Goal: Check status: Check status

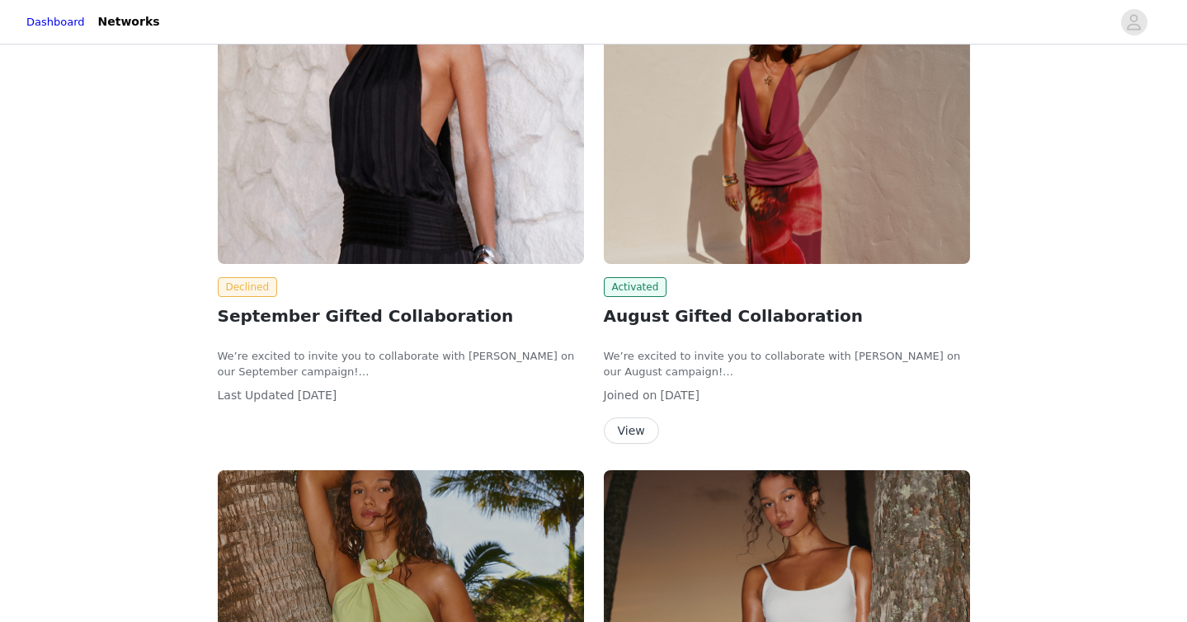
scroll to position [158, 0]
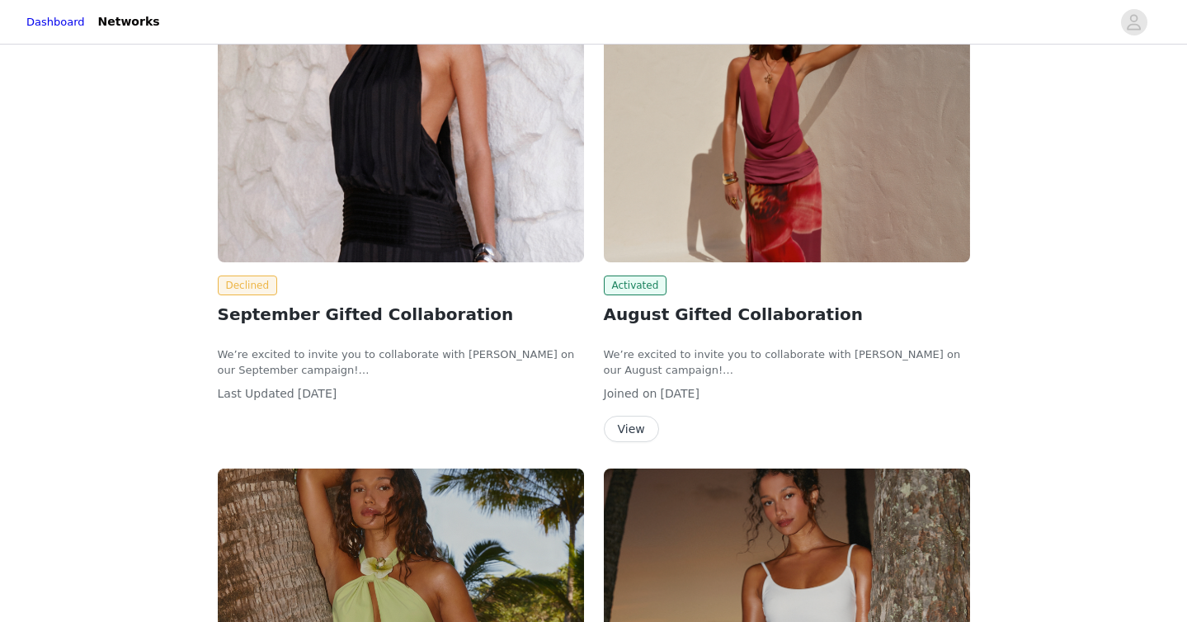
click at [637, 431] on button "View" at bounding box center [631, 429] width 55 height 26
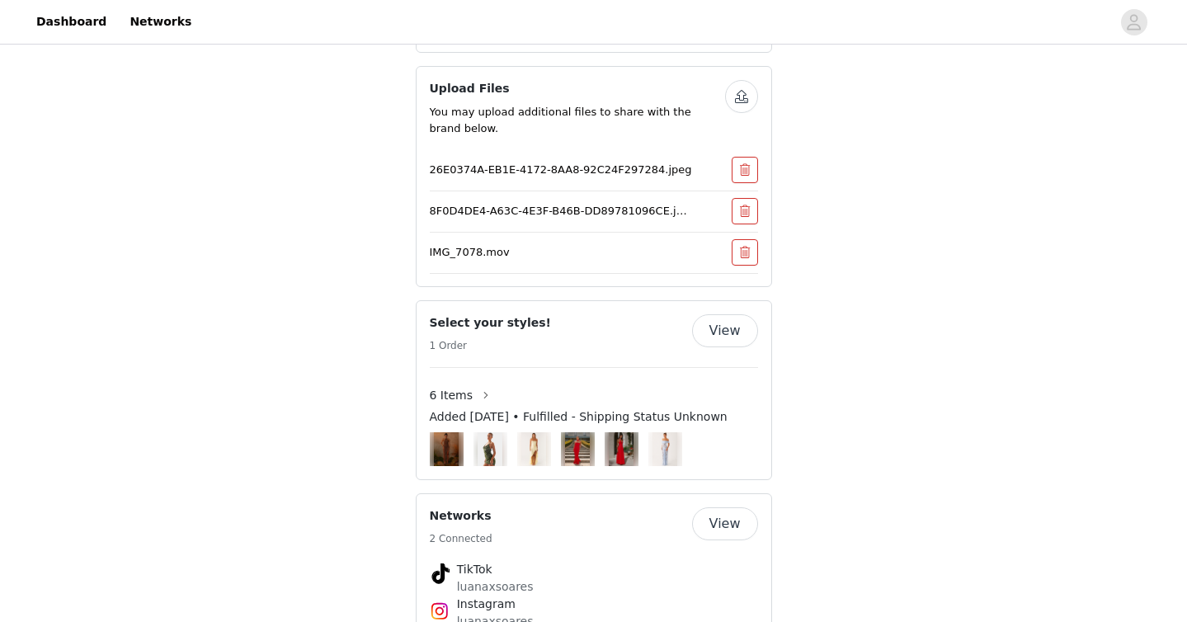
scroll to position [910, 0]
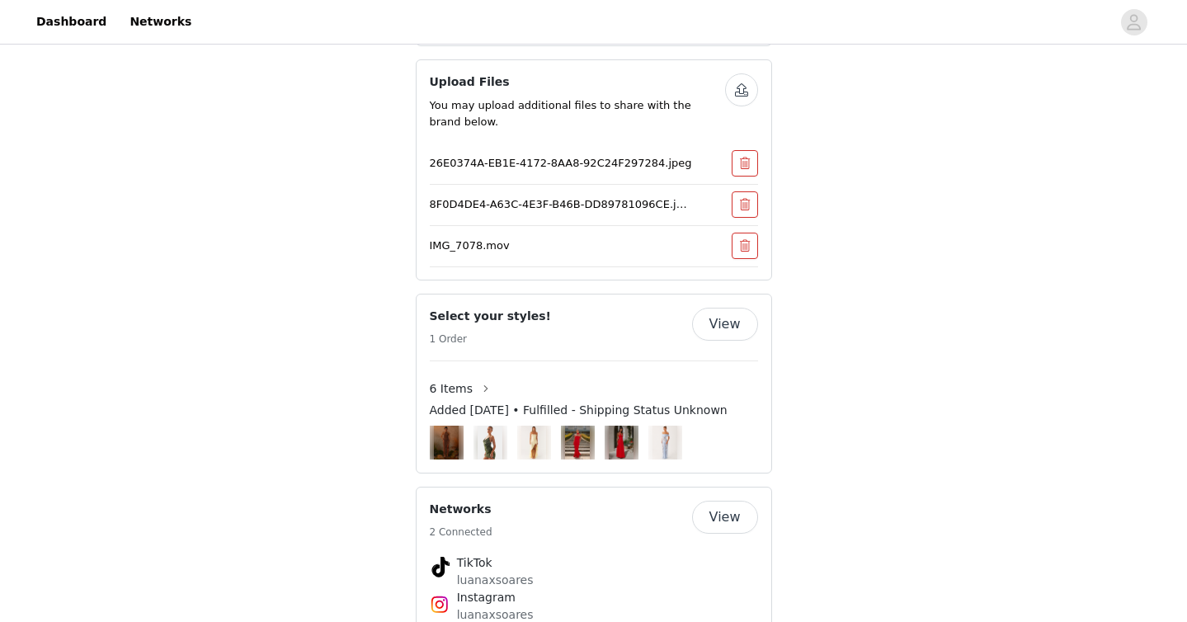
click at [740, 309] on button "View" at bounding box center [725, 324] width 66 height 33
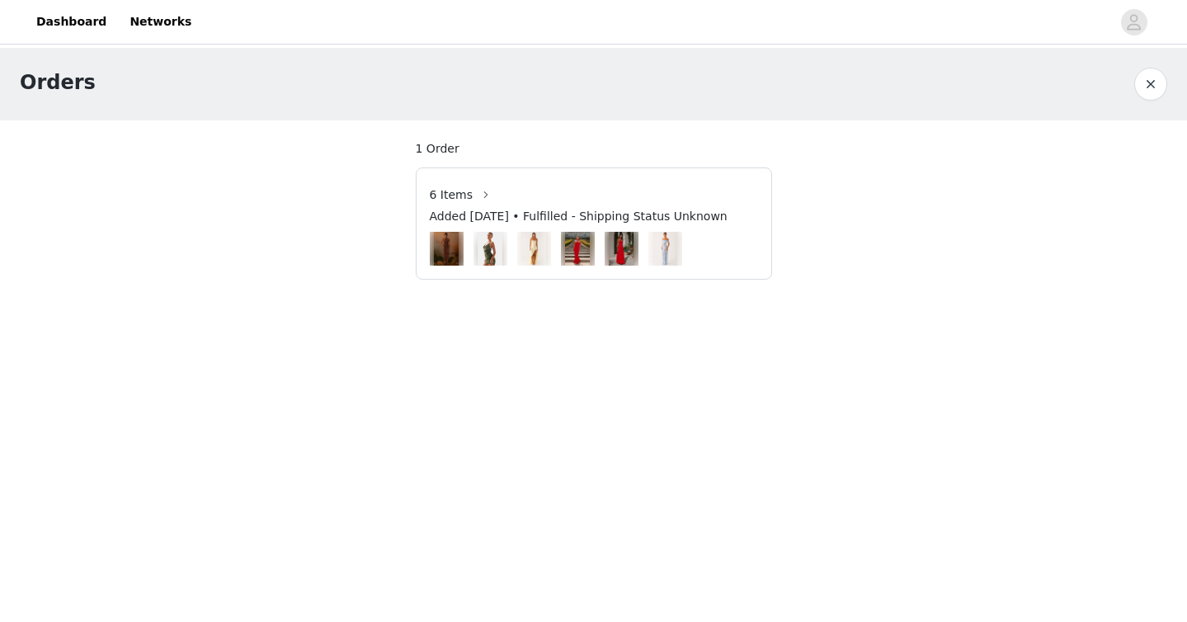
click at [672, 219] on span "Added [DATE] • Fulfilled - Shipping Status Unknown" at bounding box center [579, 216] width 298 height 17
click at [643, 243] on div at bounding box center [594, 249] width 328 height 34
click at [457, 196] on span "6 Items" at bounding box center [452, 194] width 44 height 17
click at [423, 198] on div "6 Items Added [DATE] • Fulfilled - Shipping Status Unknown" at bounding box center [594, 223] width 355 height 84
click at [484, 192] on button "button" at bounding box center [486, 194] width 26 height 26
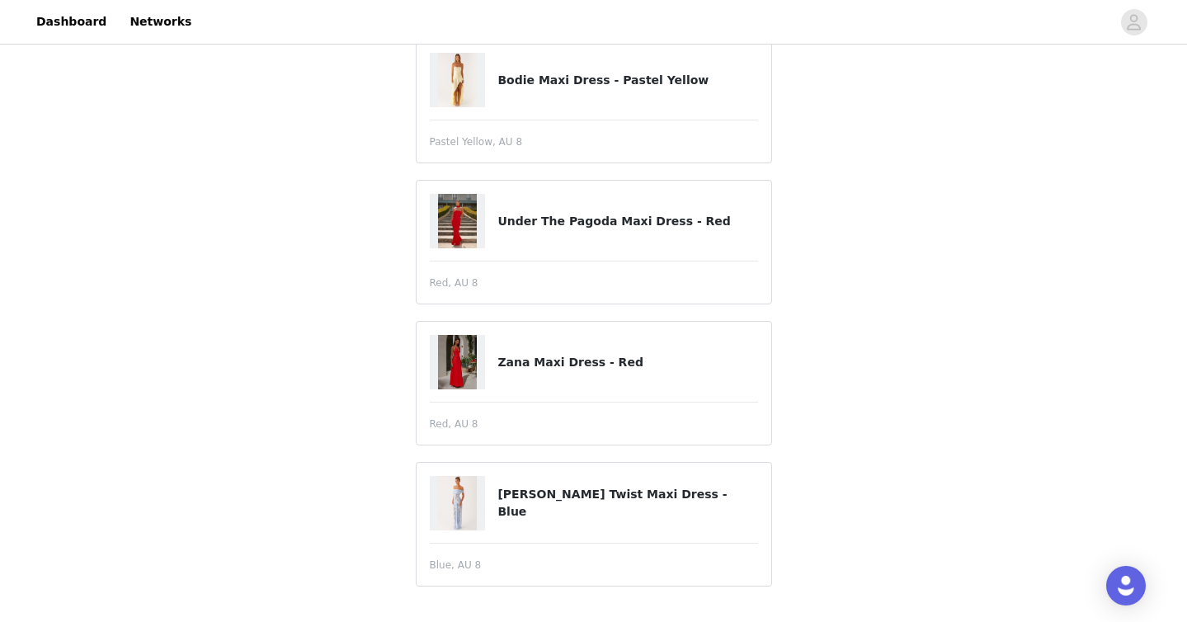
scroll to position [539, 0]
click at [495, 504] on div at bounding box center [464, 502] width 68 height 54
drag, startPoint x: 498, startPoint y: 504, endPoint x: 681, endPoint y: 514, distance: 183.4
click at [681, 514] on div "[PERSON_NAME] Twist Maxi Dress - Blue" at bounding box center [594, 502] width 328 height 54
copy h4 "[PERSON_NAME] Twist Maxi Dress - Blue"
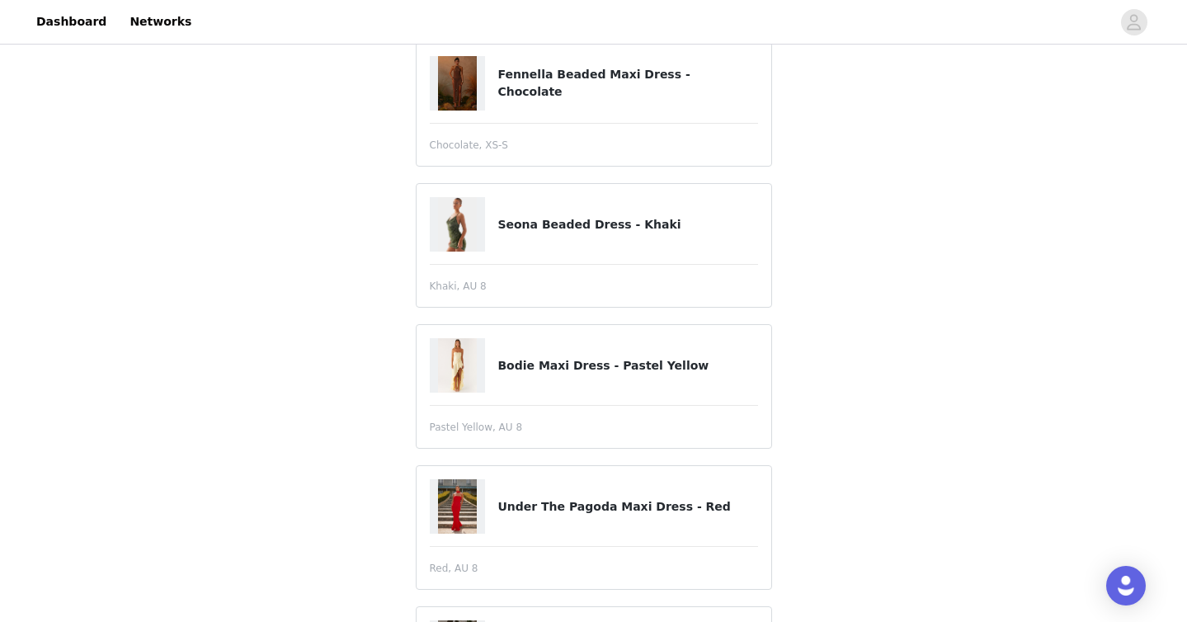
scroll to position [239, 0]
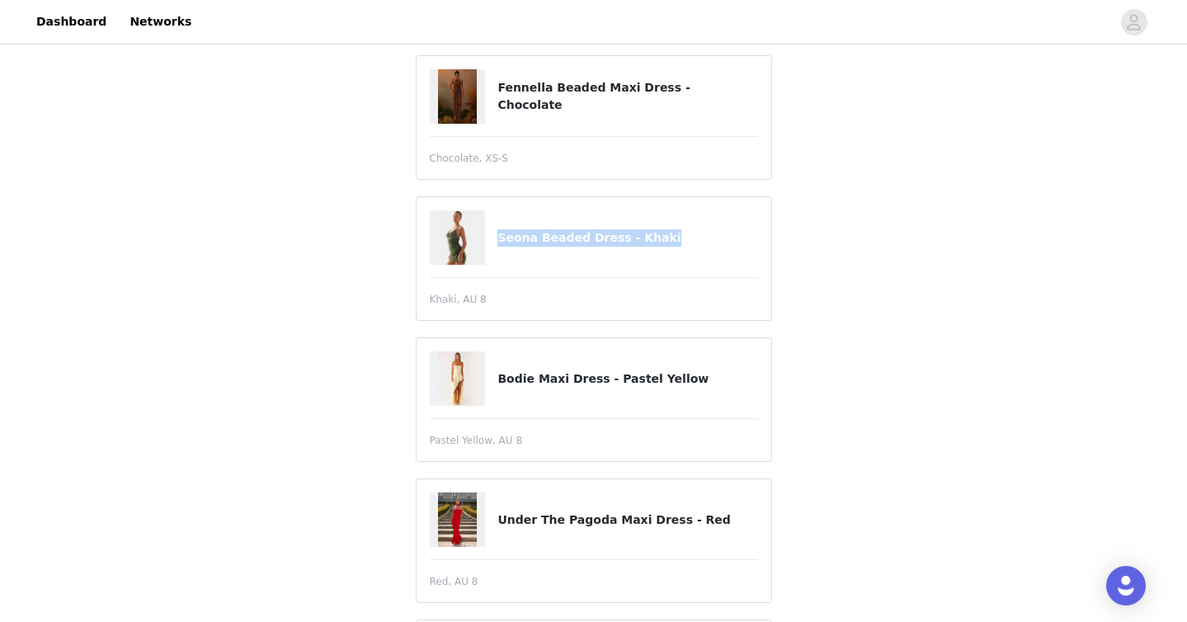
drag, startPoint x: 654, startPoint y: 238, endPoint x: 490, endPoint y: 238, distance: 164.2
click at [490, 238] on div "Seona Beaded Dress - Khaki" at bounding box center [594, 237] width 328 height 54
copy div "Seona Beaded Dress - Khaki"
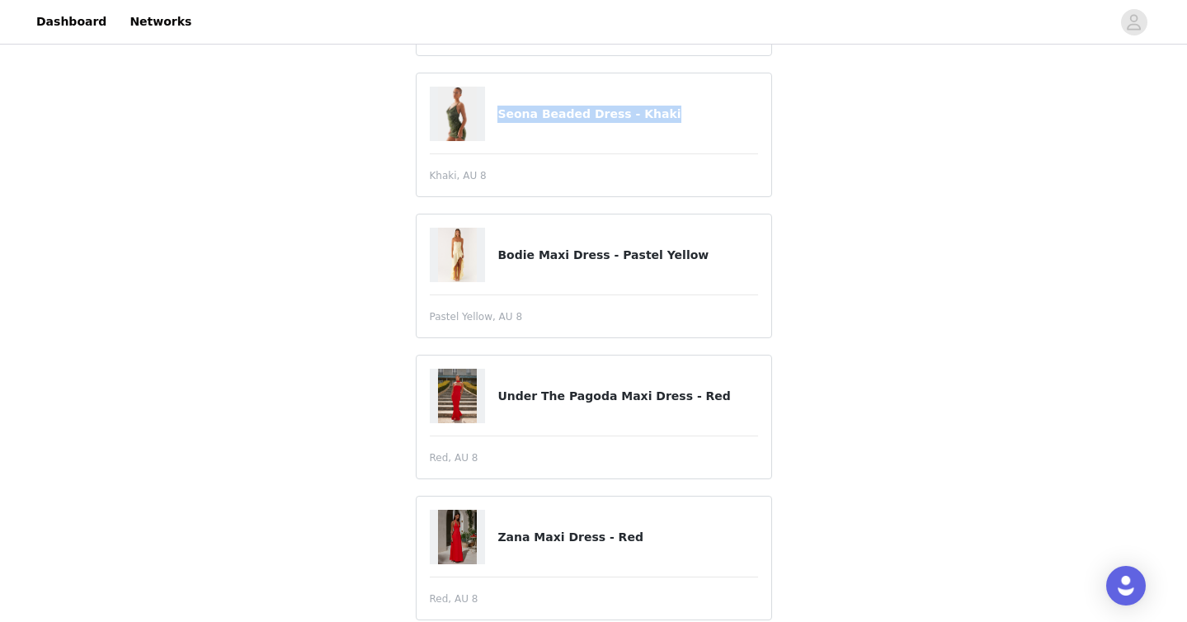
scroll to position [365, 0]
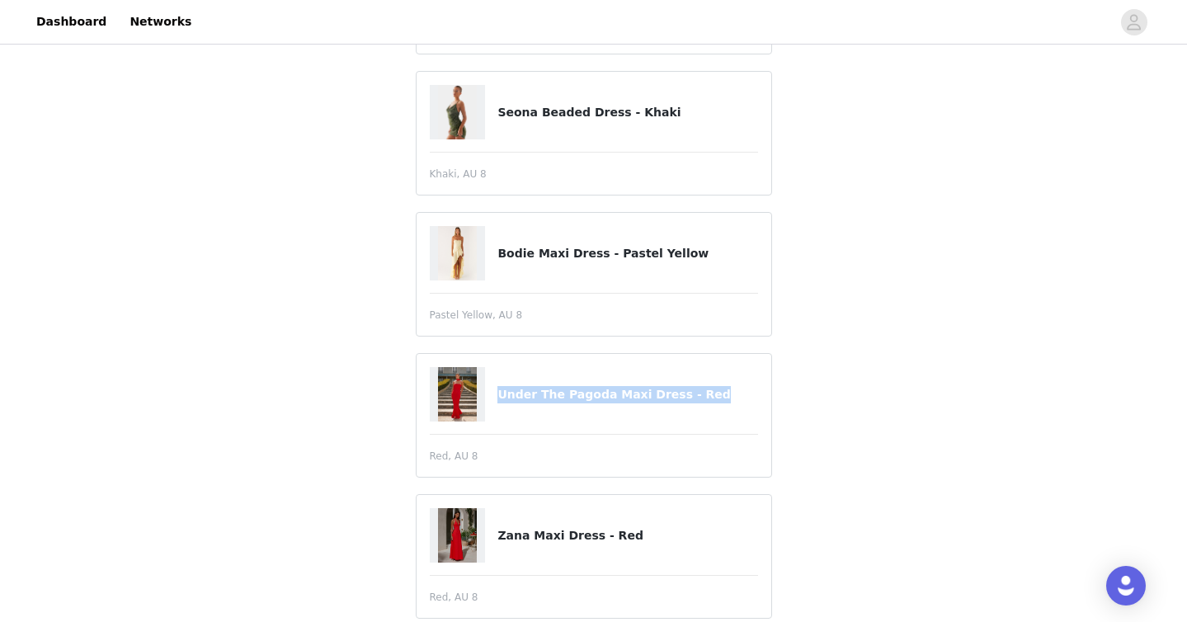
drag, startPoint x: 500, startPoint y: 396, endPoint x: 770, endPoint y: 401, distance: 270.6
click at [770, 401] on article "Under The Pagoda Maxi Dress - Red Red, AU 8" at bounding box center [594, 415] width 356 height 125
copy h4 "Under The Pagoda Maxi Dress - Red"
click at [497, 252] on h4 "Bodie Maxi Dress - Pastel Yellow" at bounding box center [627, 253] width 260 height 17
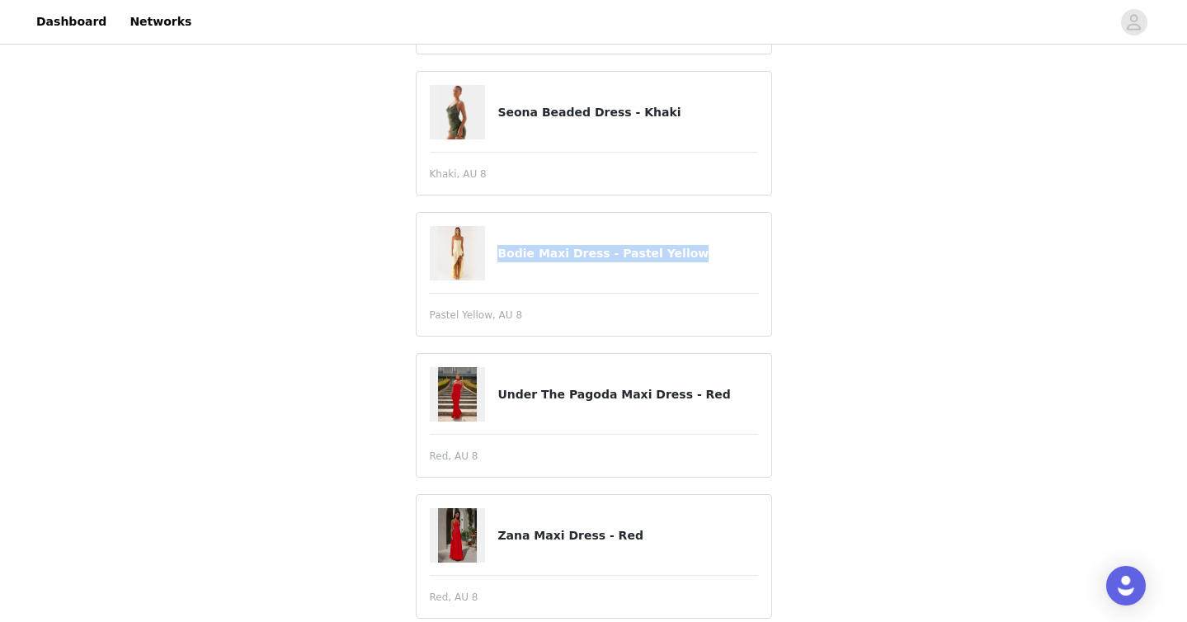
drag, startPoint x: 497, startPoint y: 252, endPoint x: 720, endPoint y: 251, distance: 222.7
click at [720, 251] on h4 "Bodie Maxi Dress - Pastel Yellow" at bounding box center [627, 253] width 260 height 17
copy article "Bodie Maxi Dress - Pastel Yellow"
